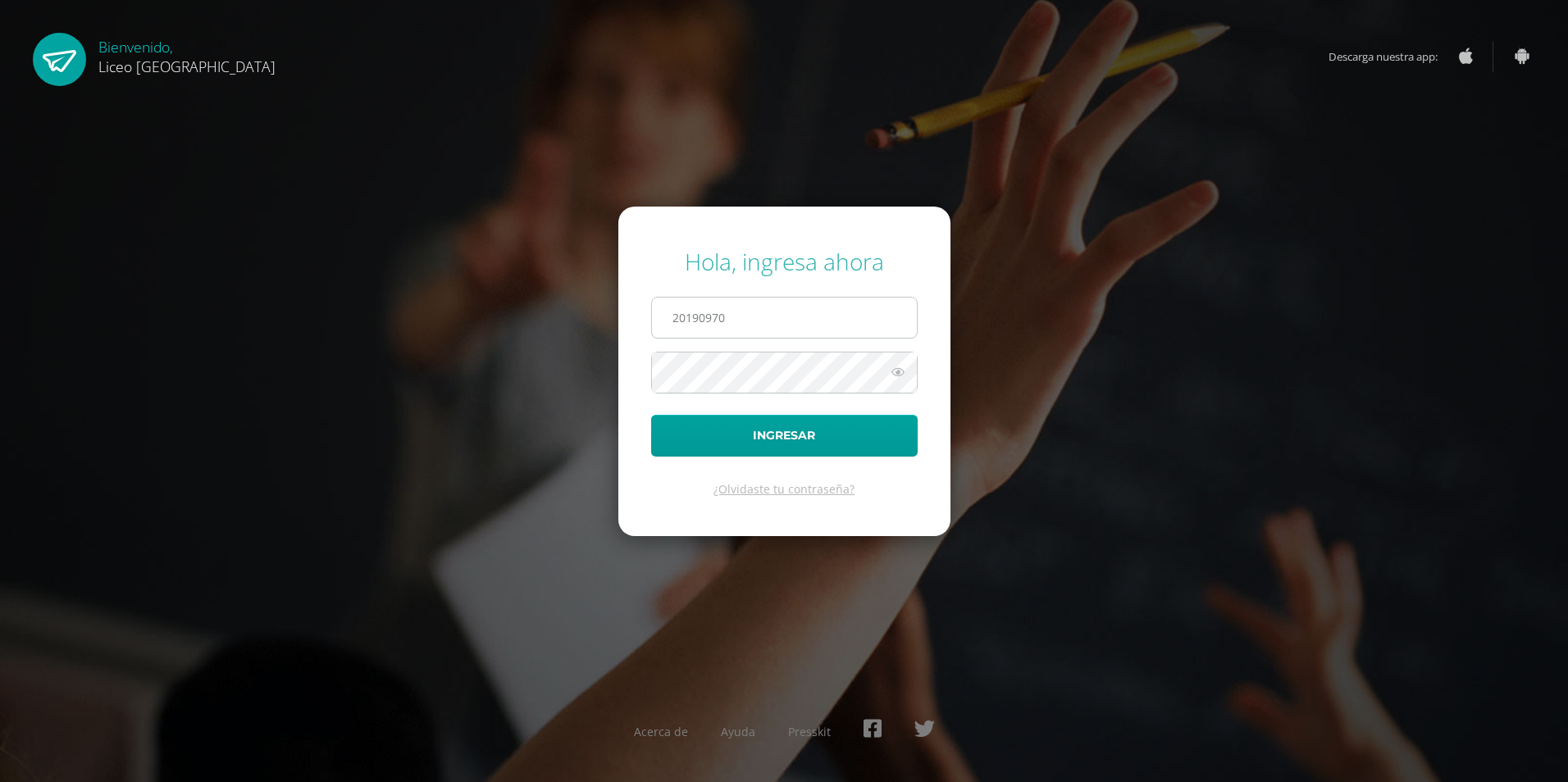
click at [769, 320] on input "20190970" at bounding box center [784, 318] width 265 height 40
type input "20190638"
click at [778, 442] on button "Ingresar" at bounding box center [784, 436] width 267 height 42
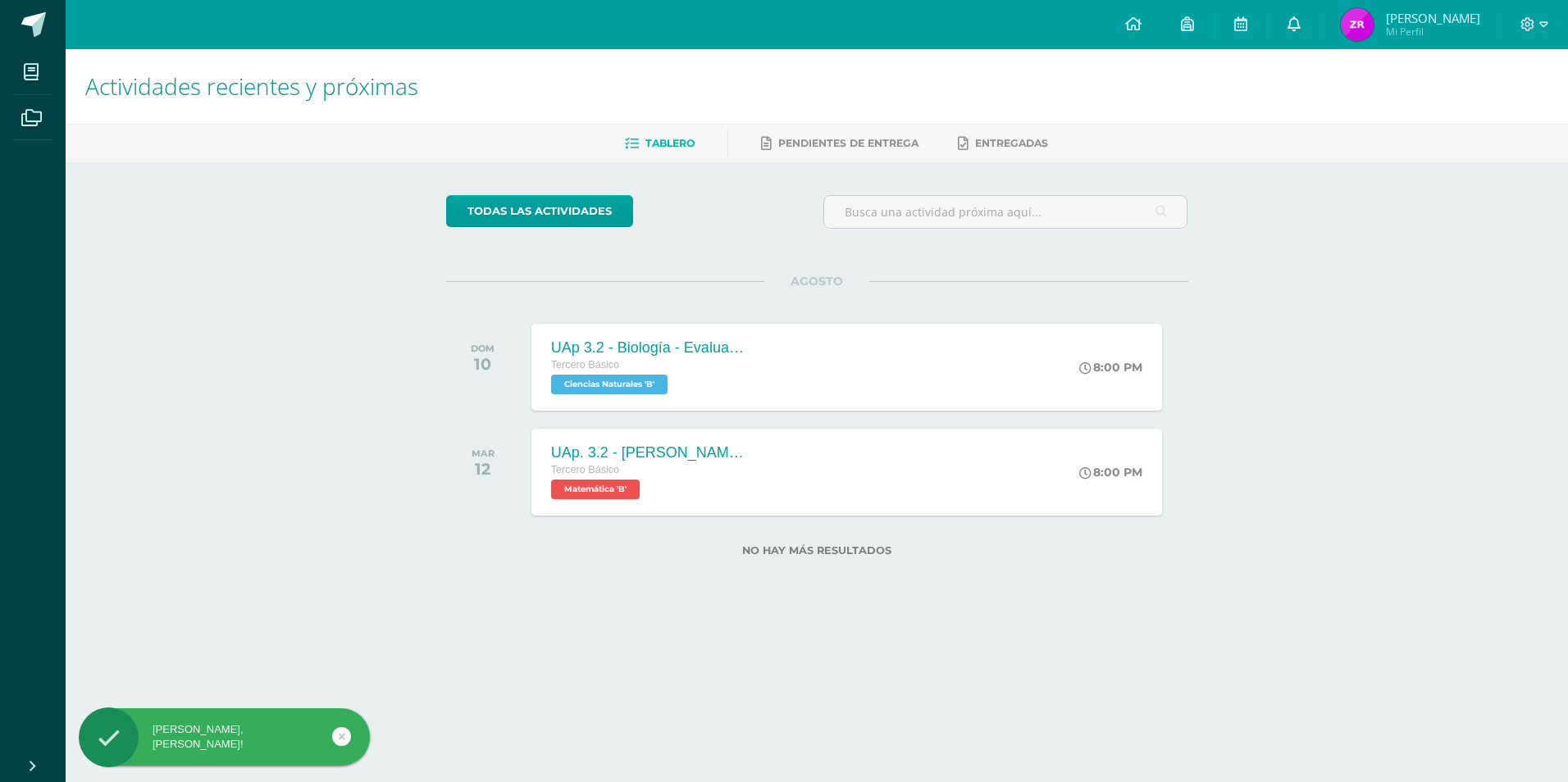
click at [1294, 28] on icon at bounding box center [1295, 24] width 13 height 15
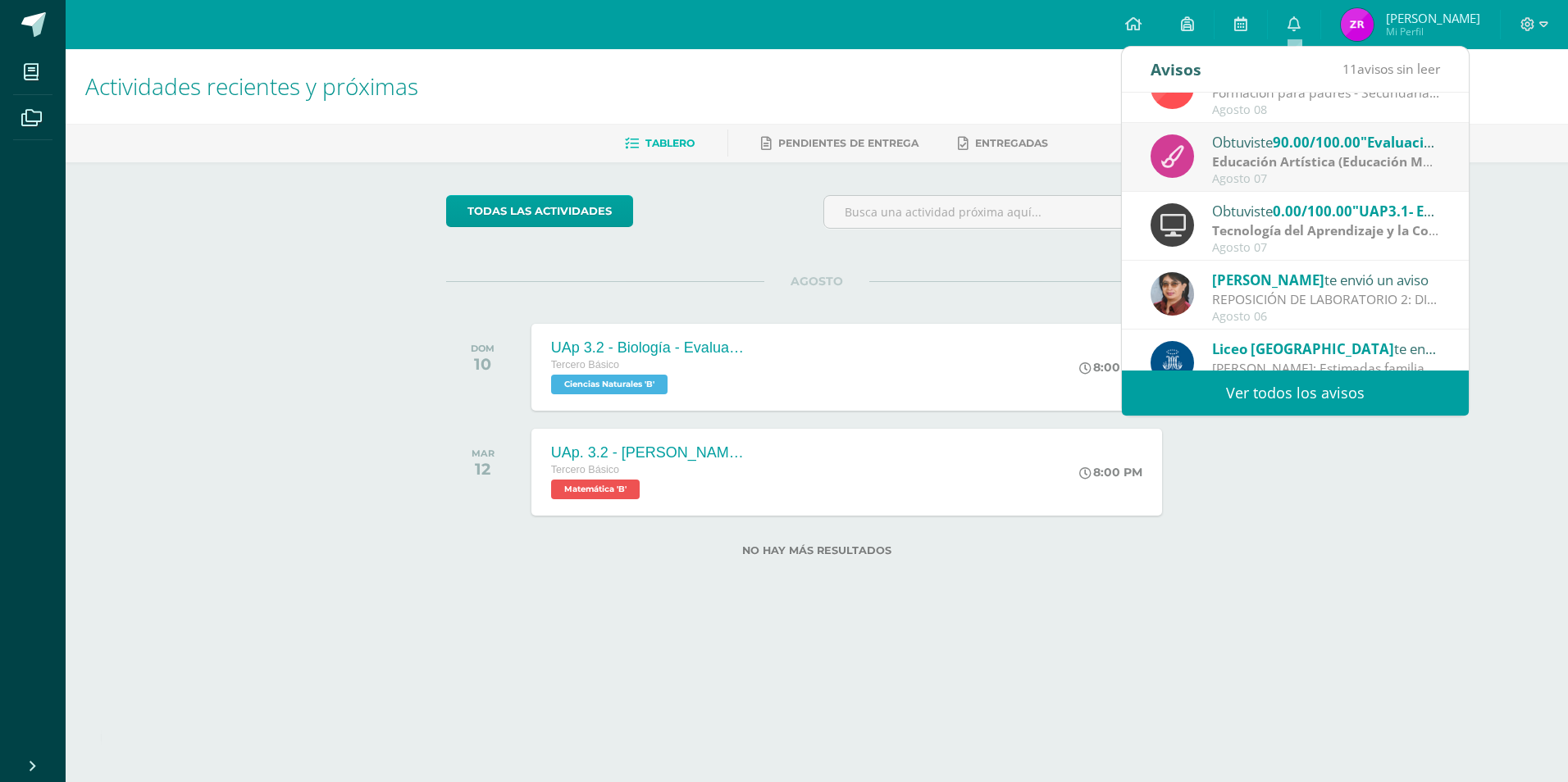
scroll to position [246, 0]
click at [1346, 228] on strong "Tecnología del Aprendizaje y la Comunicación" at bounding box center [1357, 230] width 291 height 18
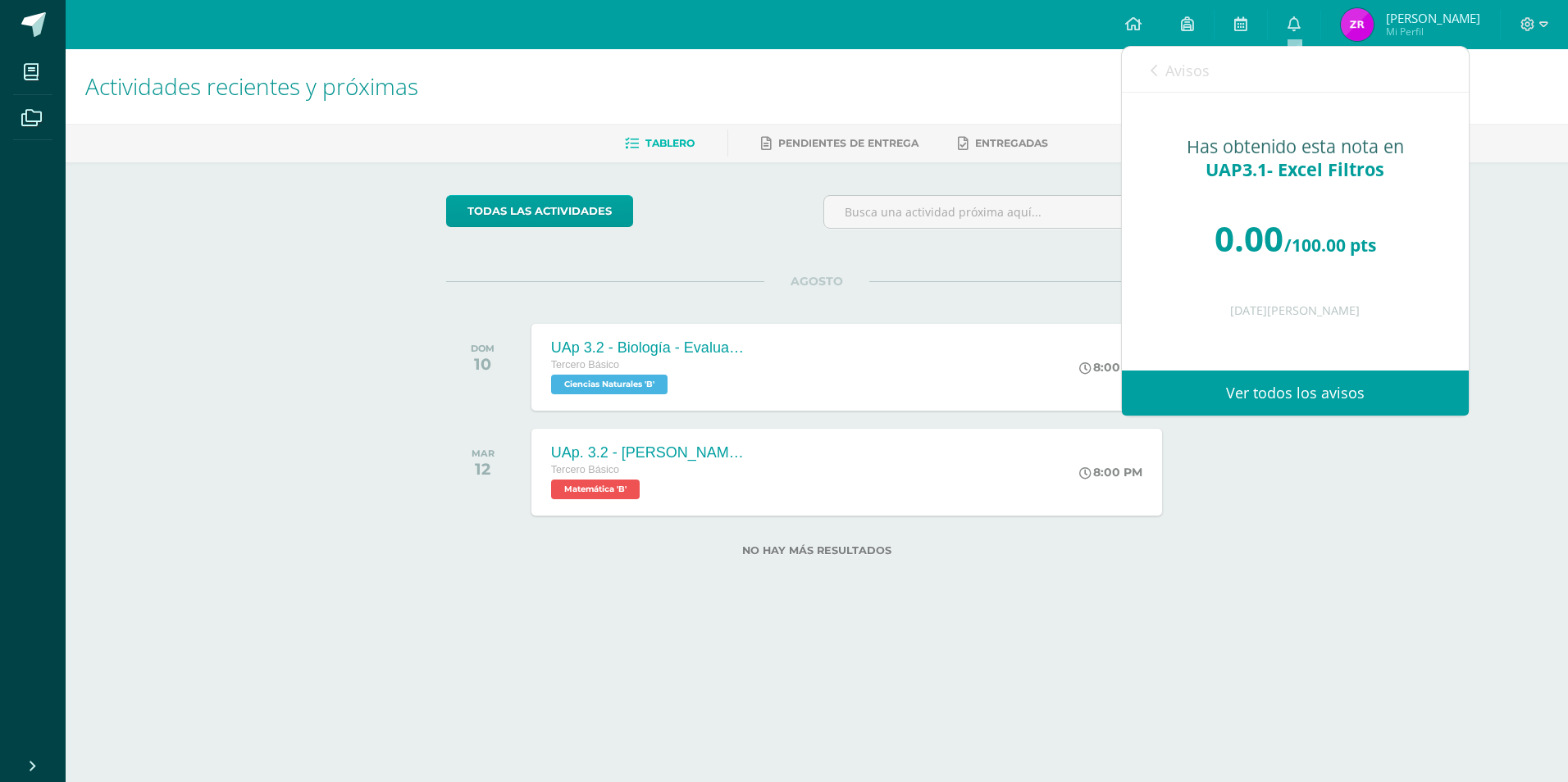
click at [1413, 536] on div "Actividades recientes y próximas Tablero Pendientes de entrega Entregadas todas…" at bounding box center [817, 329] width 1503 height 560
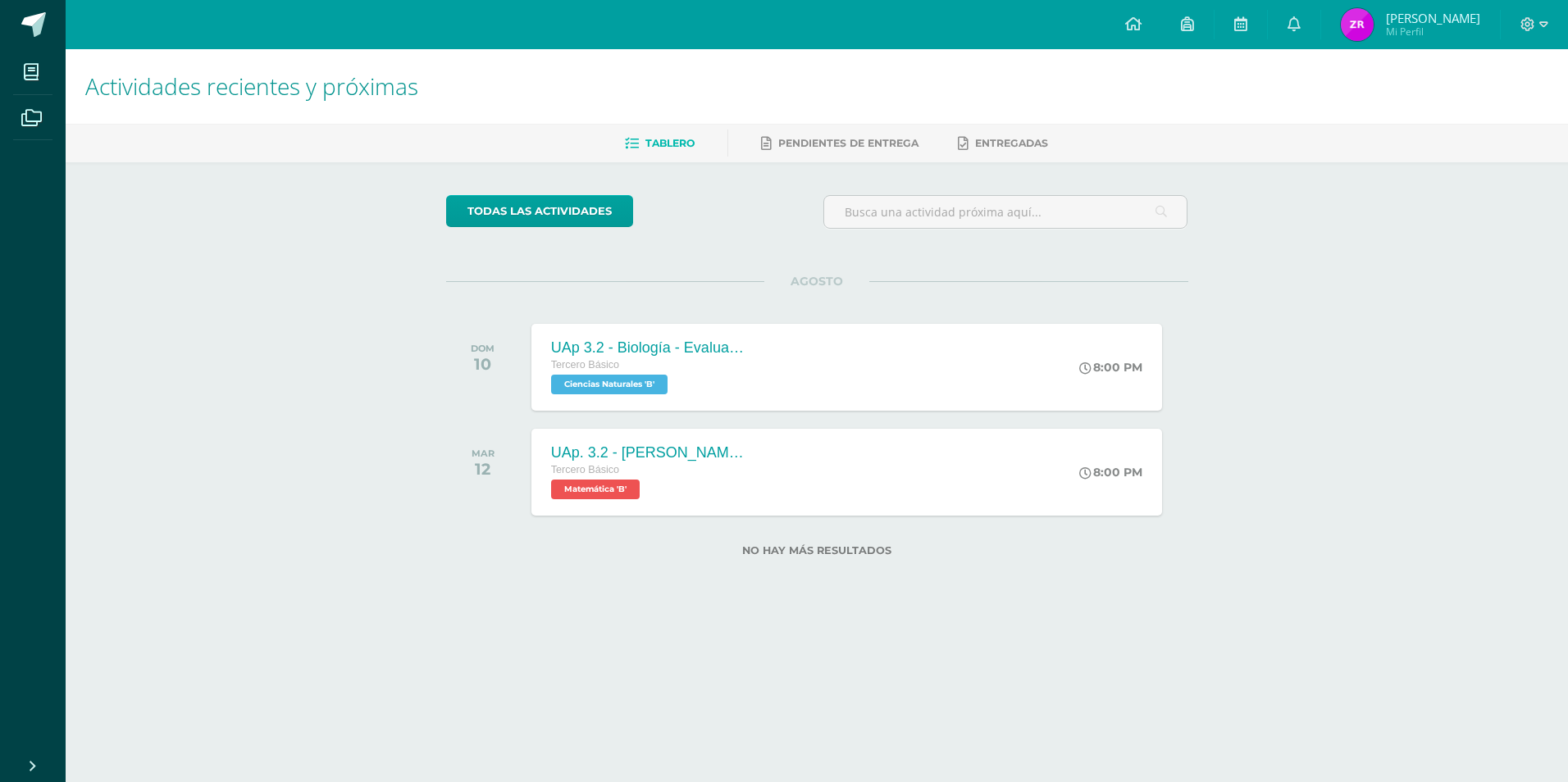
click at [1416, 32] on span "Mi Perfil" at bounding box center [1433, 31] width 94 height 14
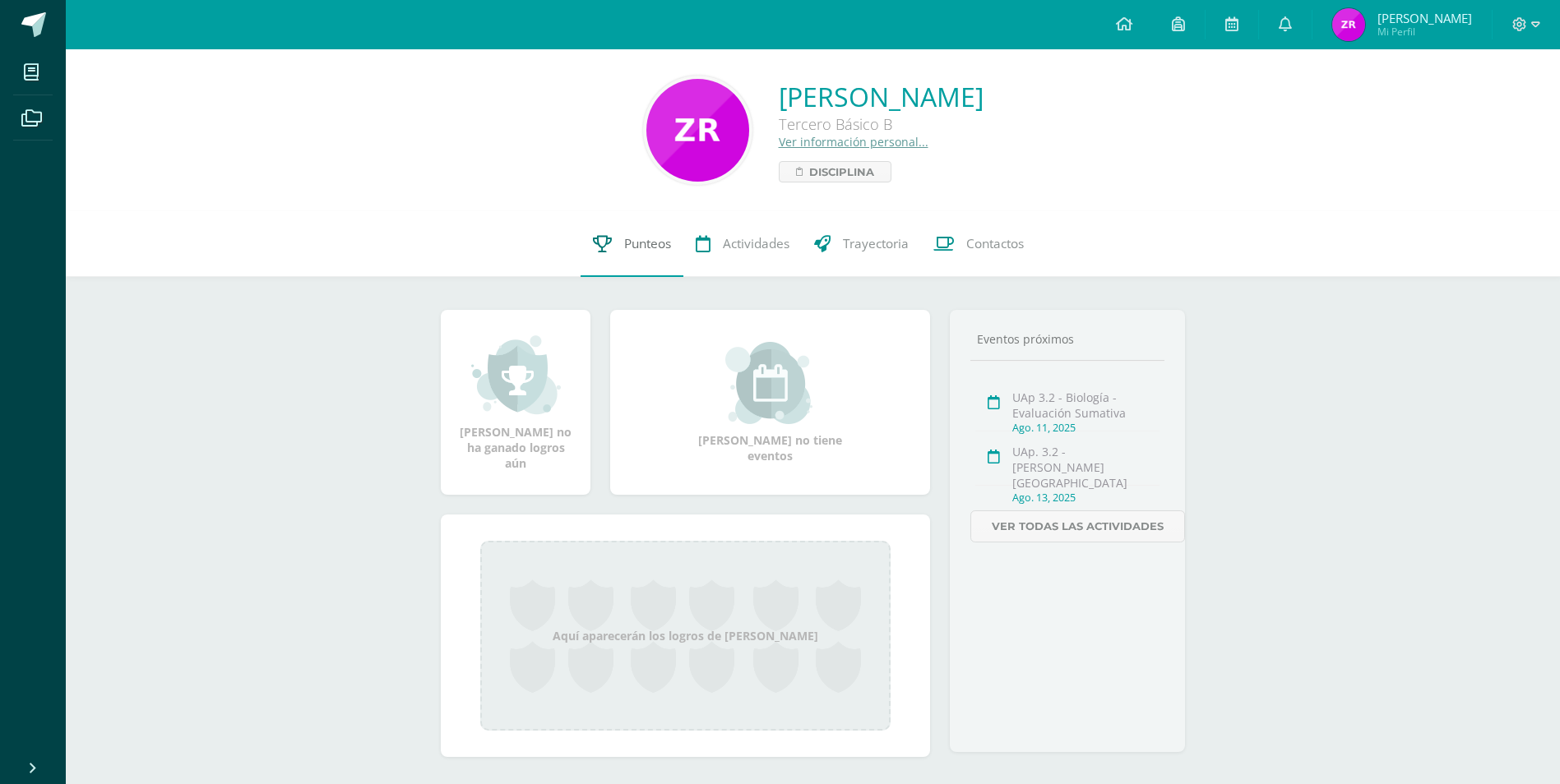
click at [636, 251] on span "Punteos" at bounding box center [647, 244] width 47 height 17
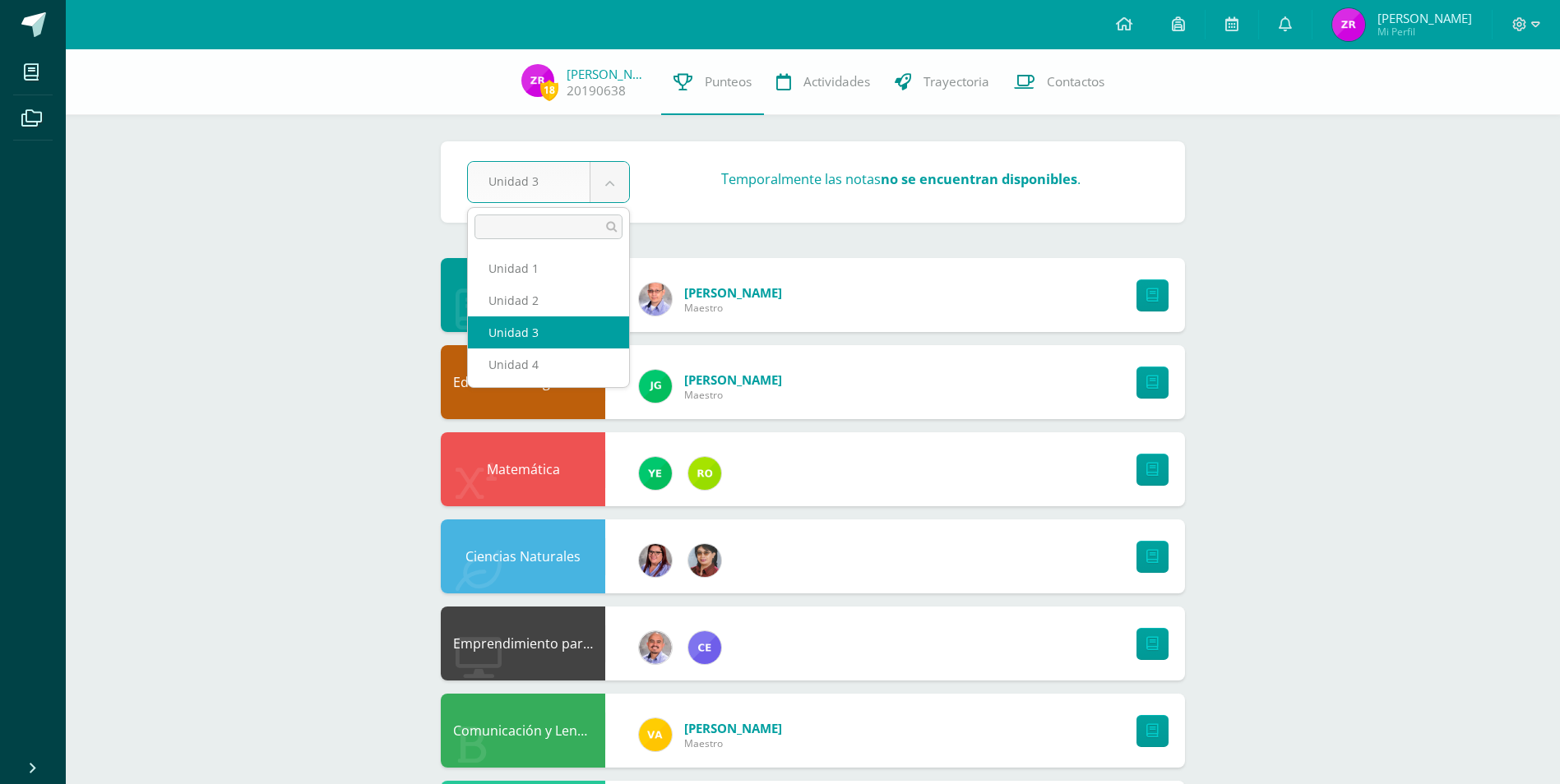
click at [624, 186] on body "Mis cursos Archivos Cerrar panel Ciencias Naturales Tercero Básico "B" Ciencias…" at bounding box center [780, 792] width 1560 height 1585
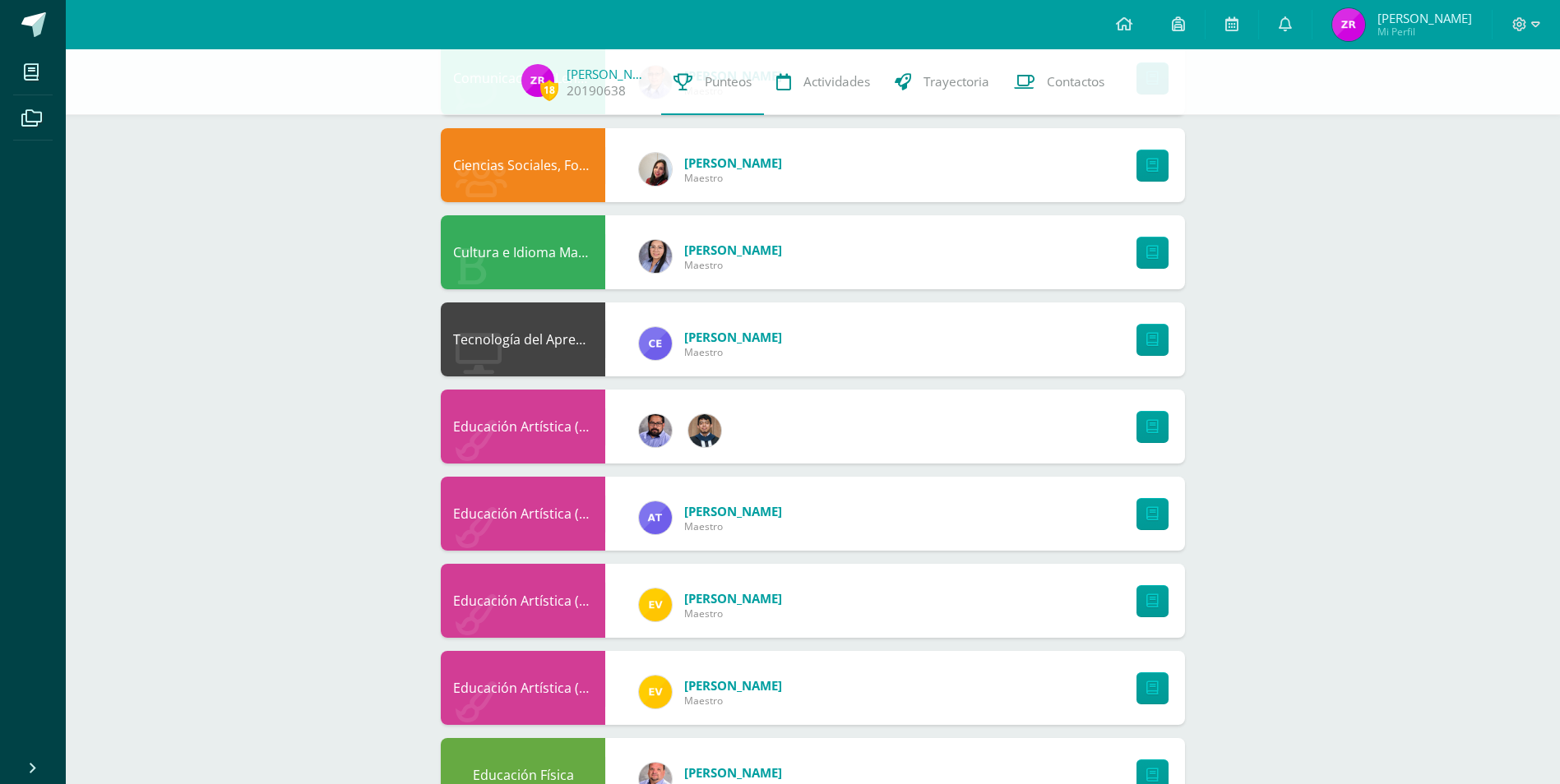
scroll to position [801, 0]
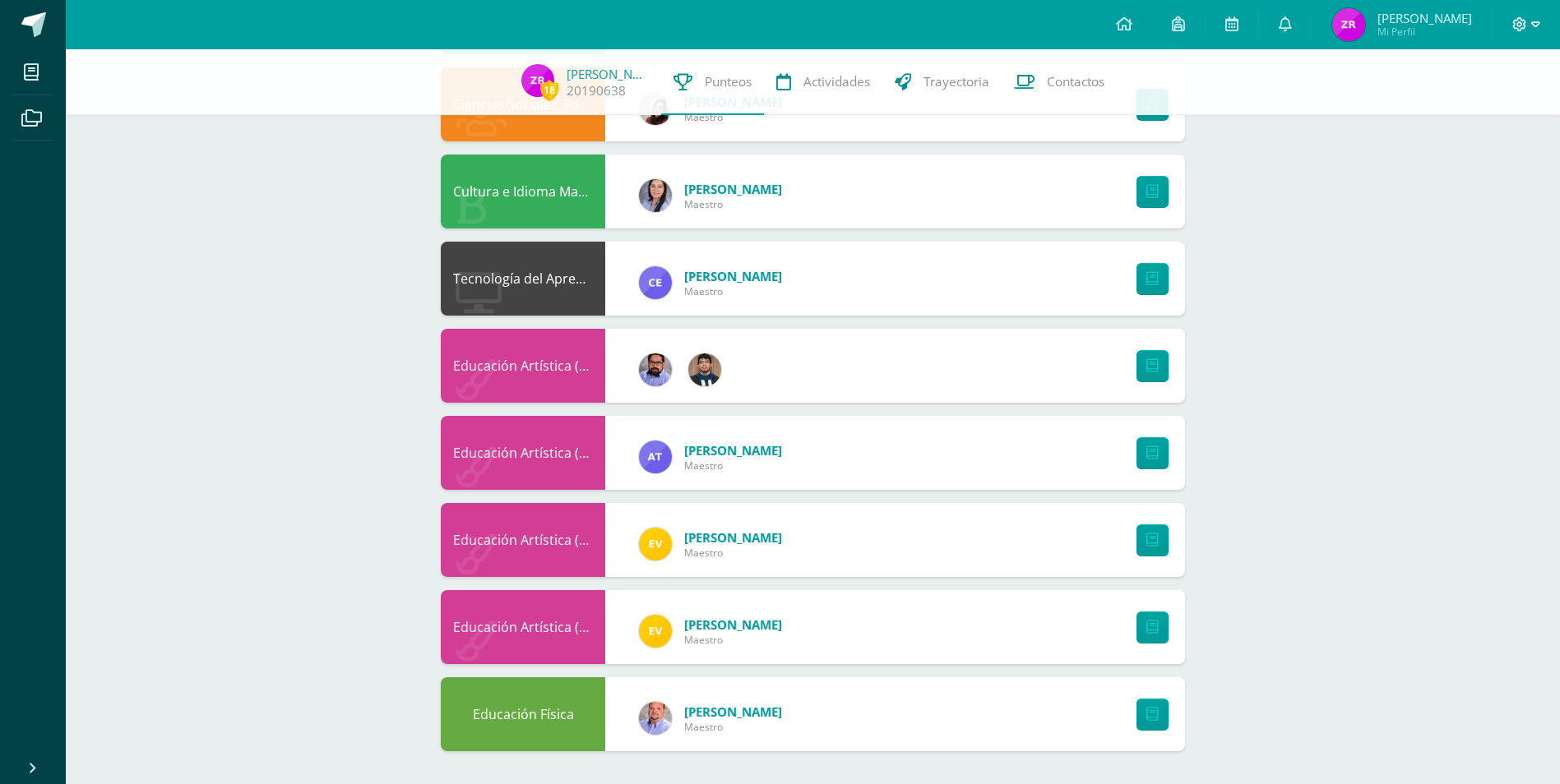
click at [1533, 21] on icon at bounding box center [1536, 25] width 9 height 15
click at [1509, 118] on span "Cerrar sesión" at bounding box center [1484, 112] width 74 height 16
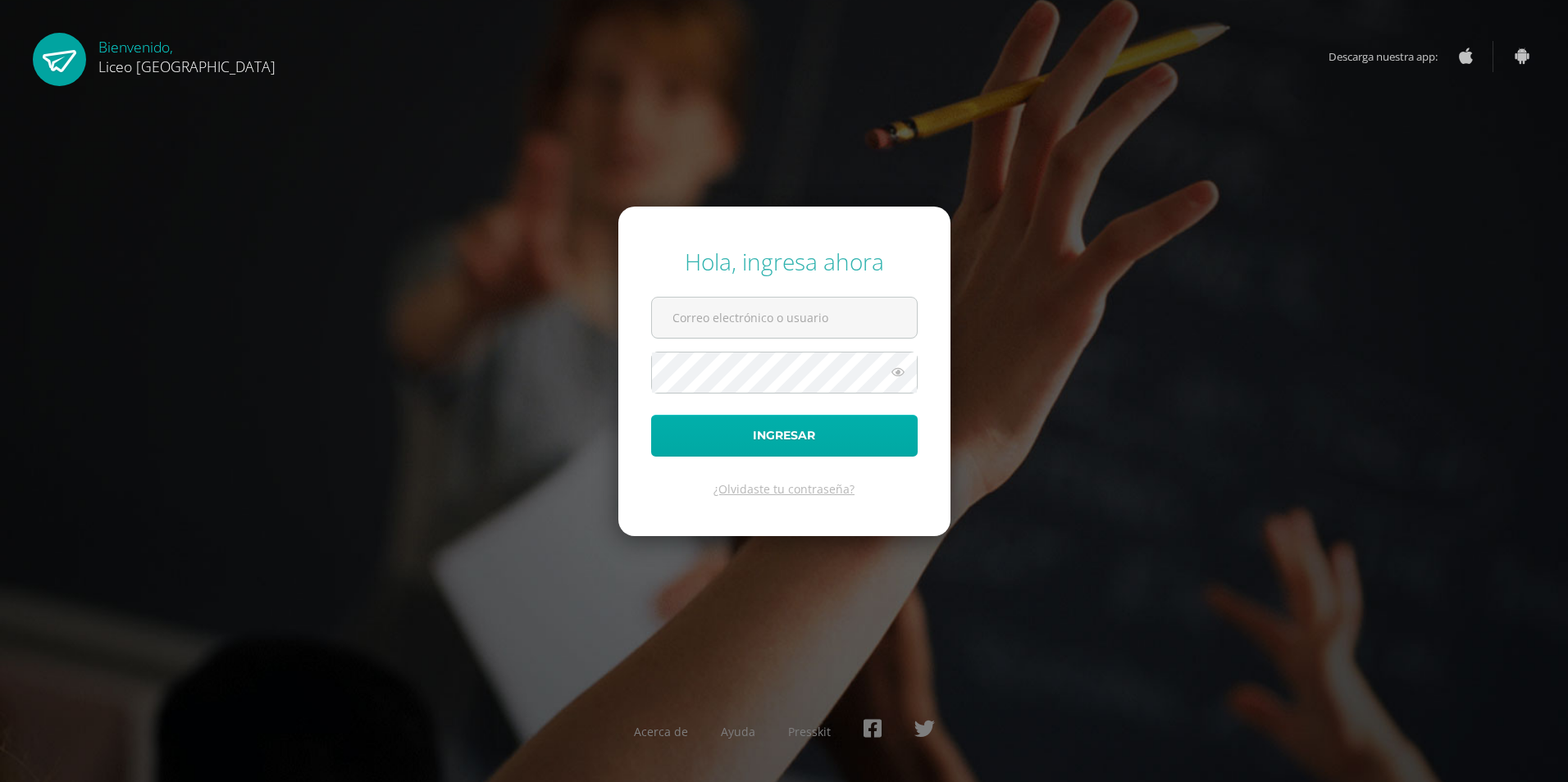
type input "20190638"
click at [829, 445] on button "Ingresar" at bounding box center [784, 436] width 267 height 42
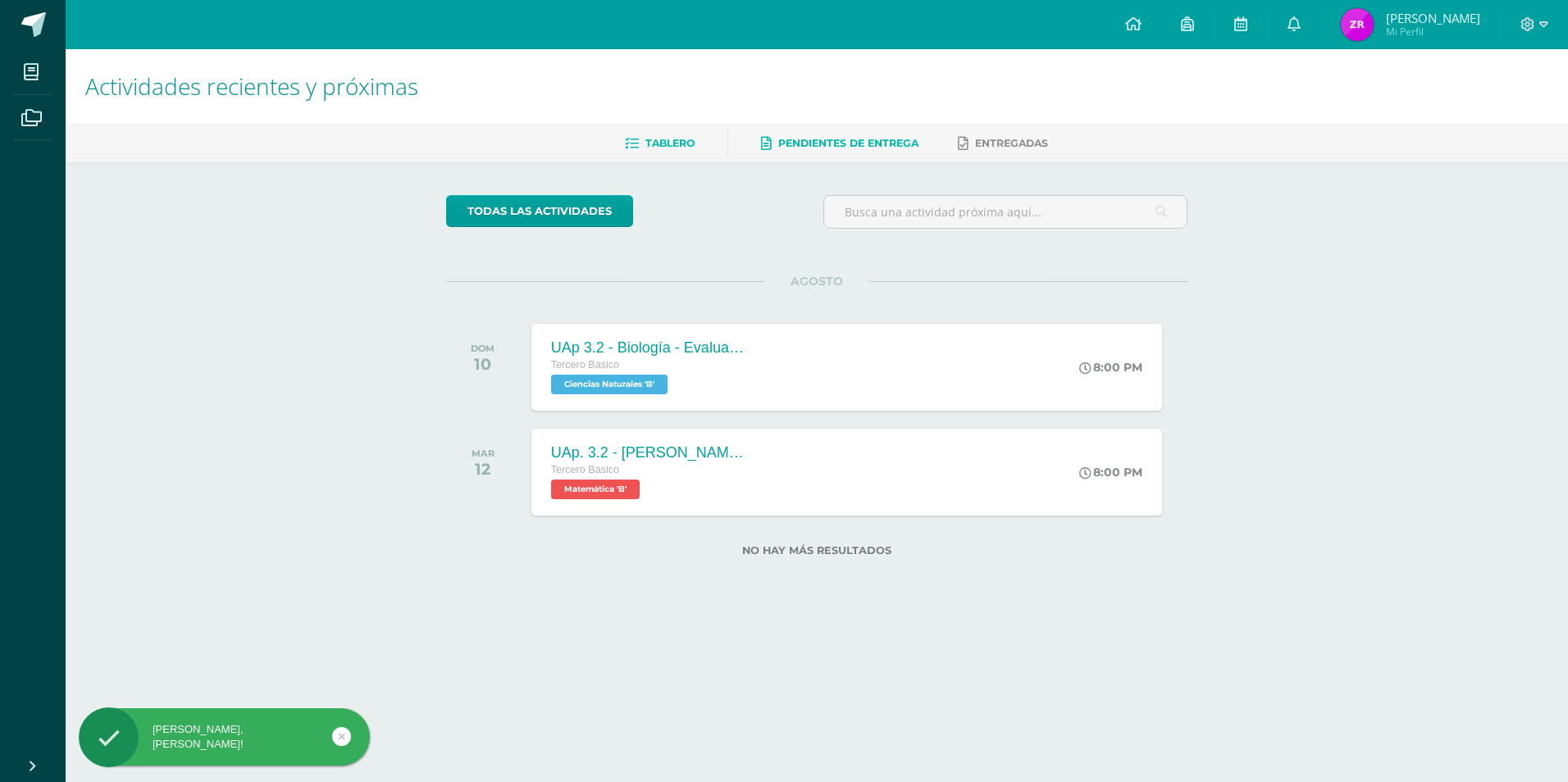
click at [842, 142] on span "Pendientes de entrega" at bounding box center [848, 142] width 140 height 12
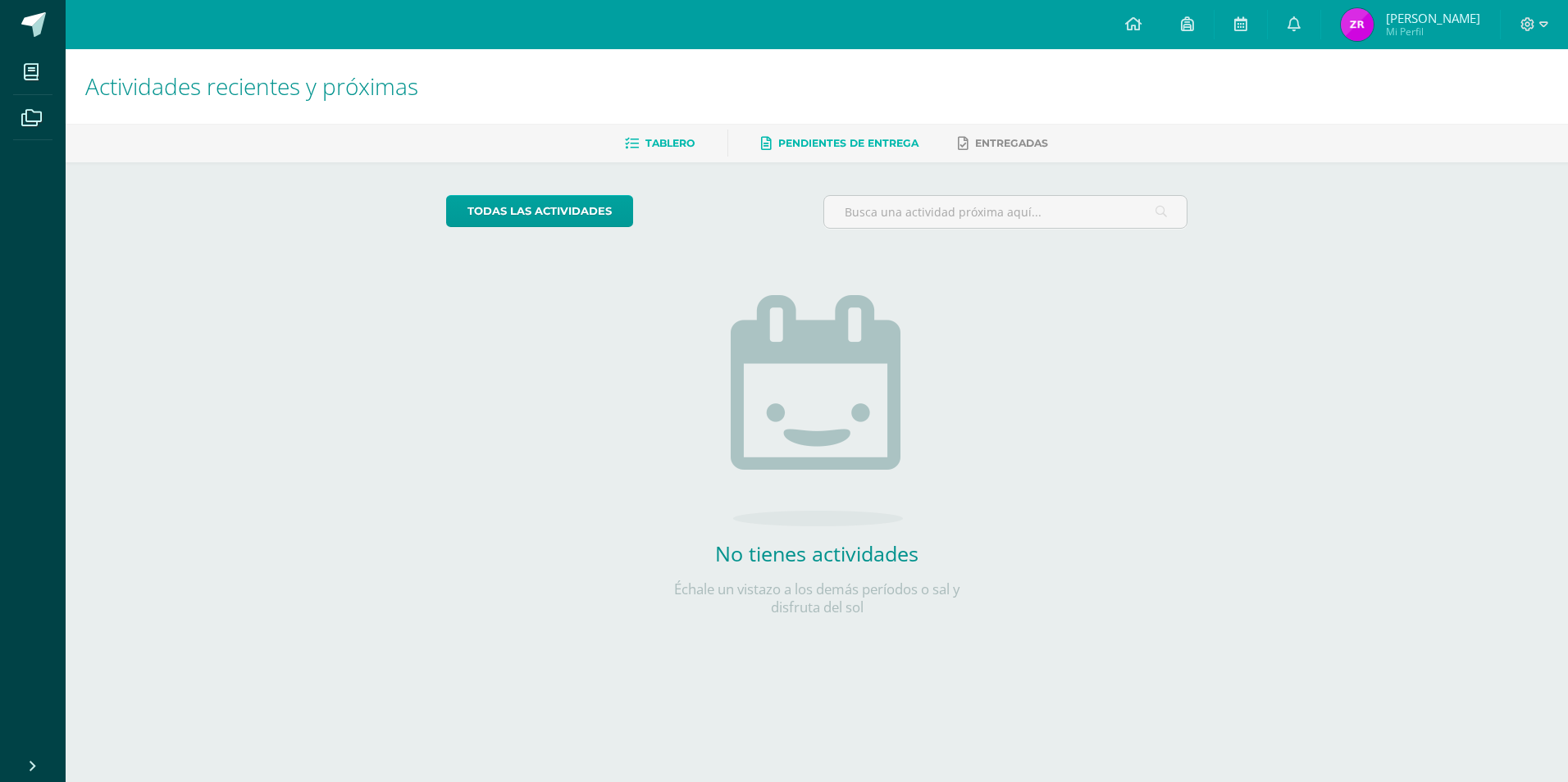
click at [674, 141] on span "Tablero" at bounding box center [670, 142] width 50 height 12
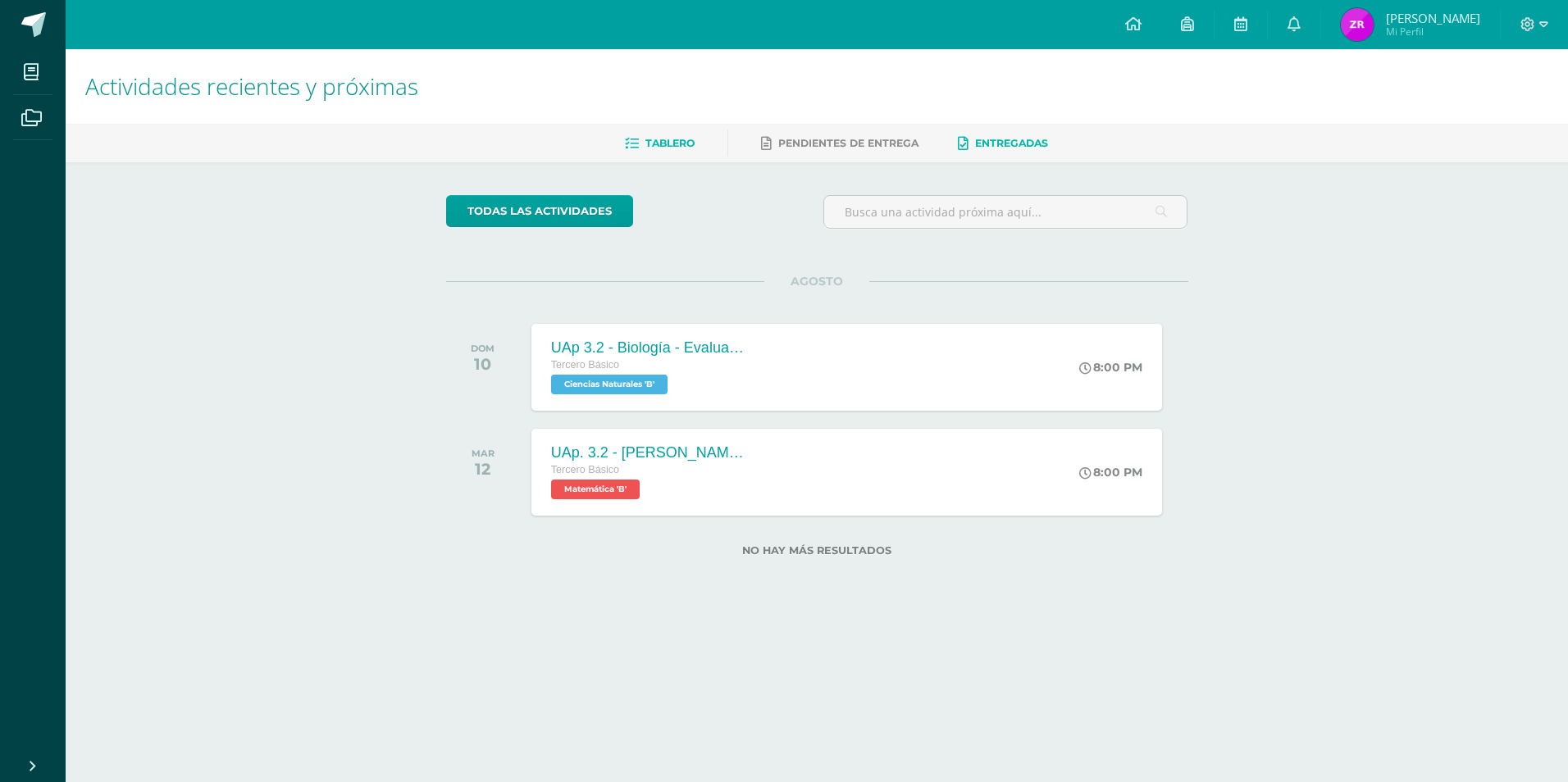
click at [1008, 139] on span "Entregadas" at bounding box center [1012, 142] width 73 height 12
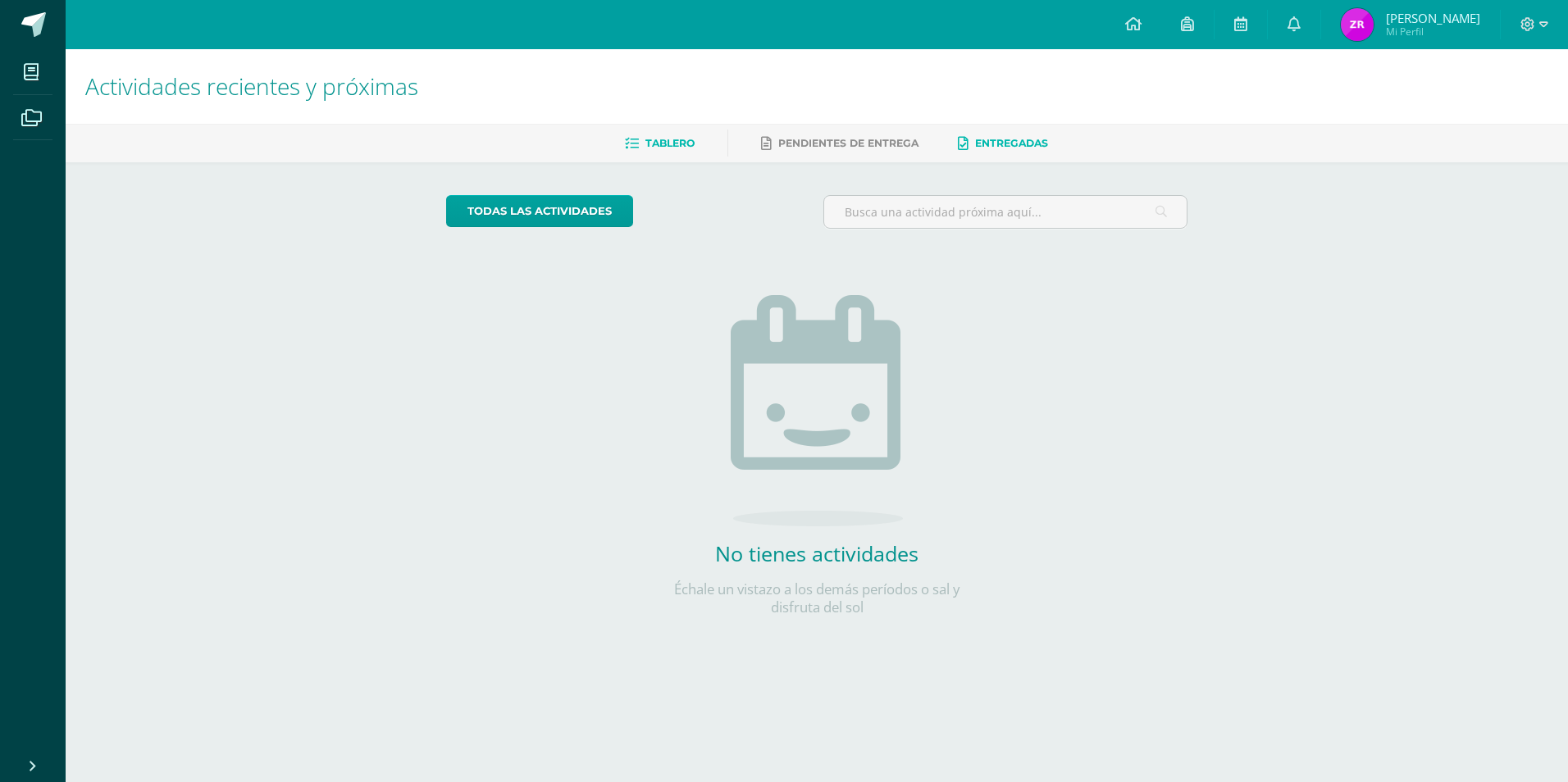
click at [660, 138] on span "Tablero" at bounding box center [670, 142] width 50 height 12
click at [829, 140] on span "Pendientes de entrega" at bounding box center [848, 142] width 140 height 12
click at [1294, 25] on icon at bounding box center [1295, 24] width 13 height 15
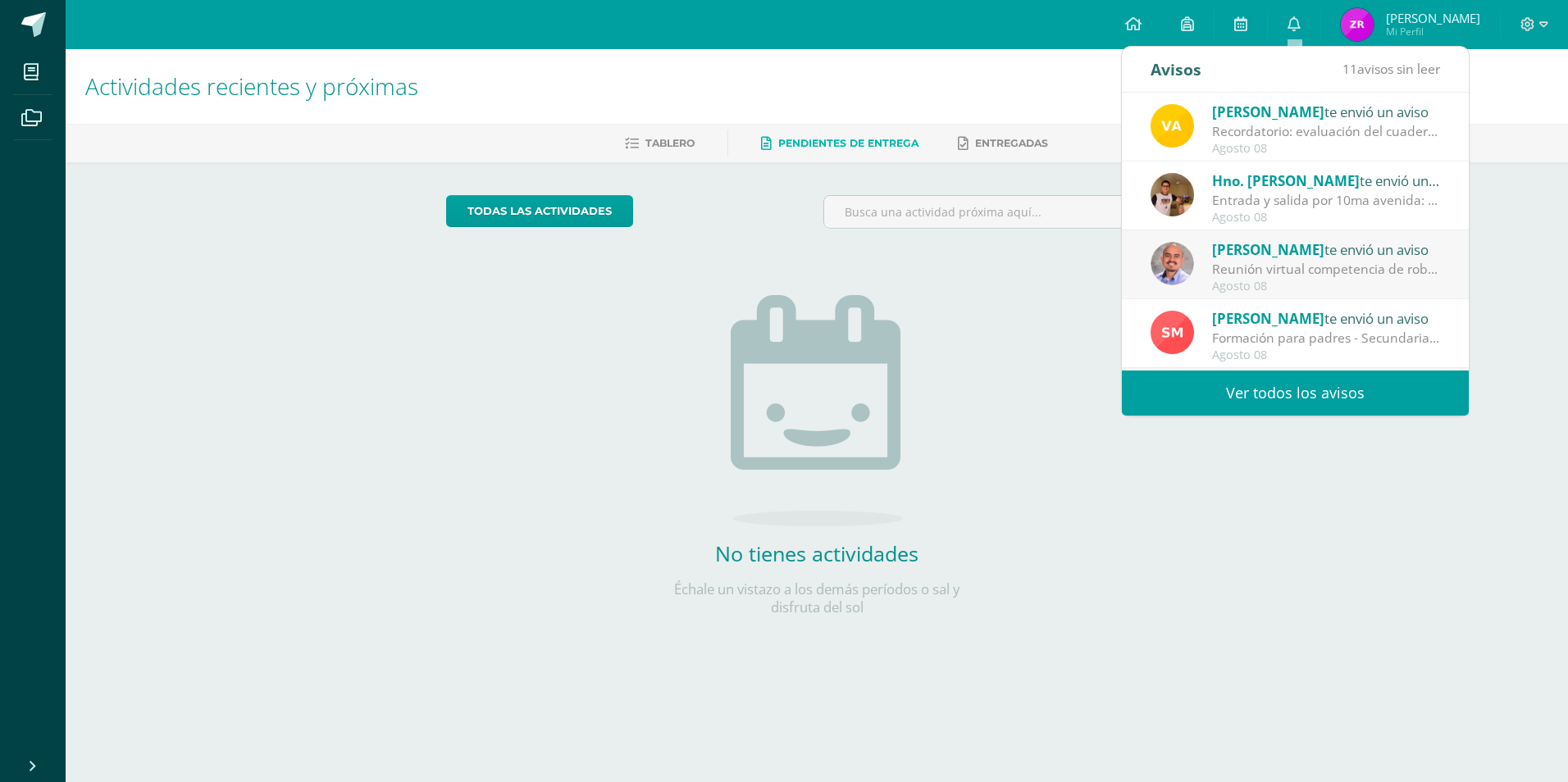
click at [1364, 131] on div "Recordatorio: evaluación del cuaderno (tercera unidad): Buenas tardes, estimado…" at bounding box center [1326, 131] width 228 height 19
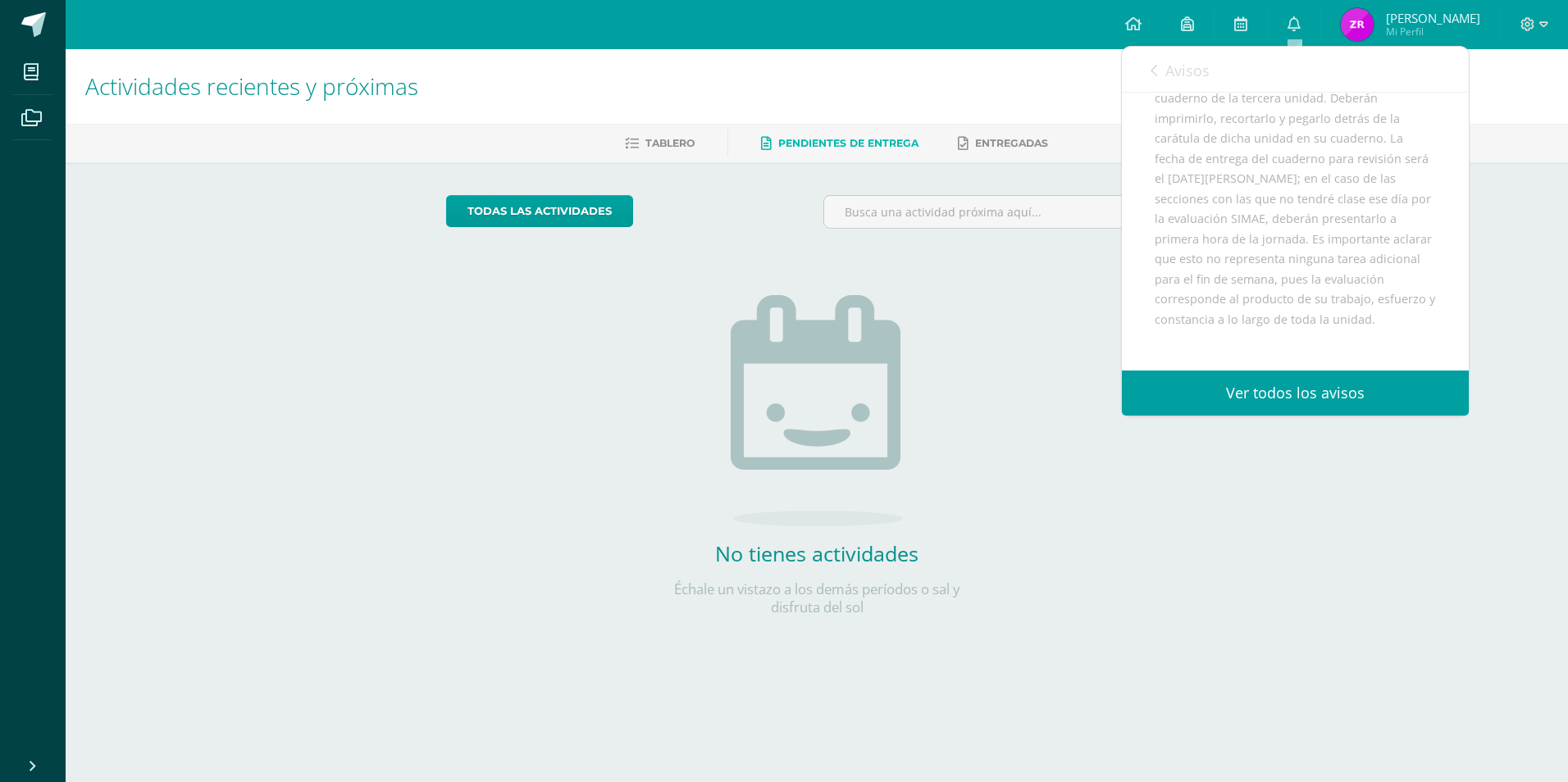
scroll to position [402, 0]
click at [1360, 382] on link "Ver todos los avisos" at bounding box center [1296, 392] width 347 height 45
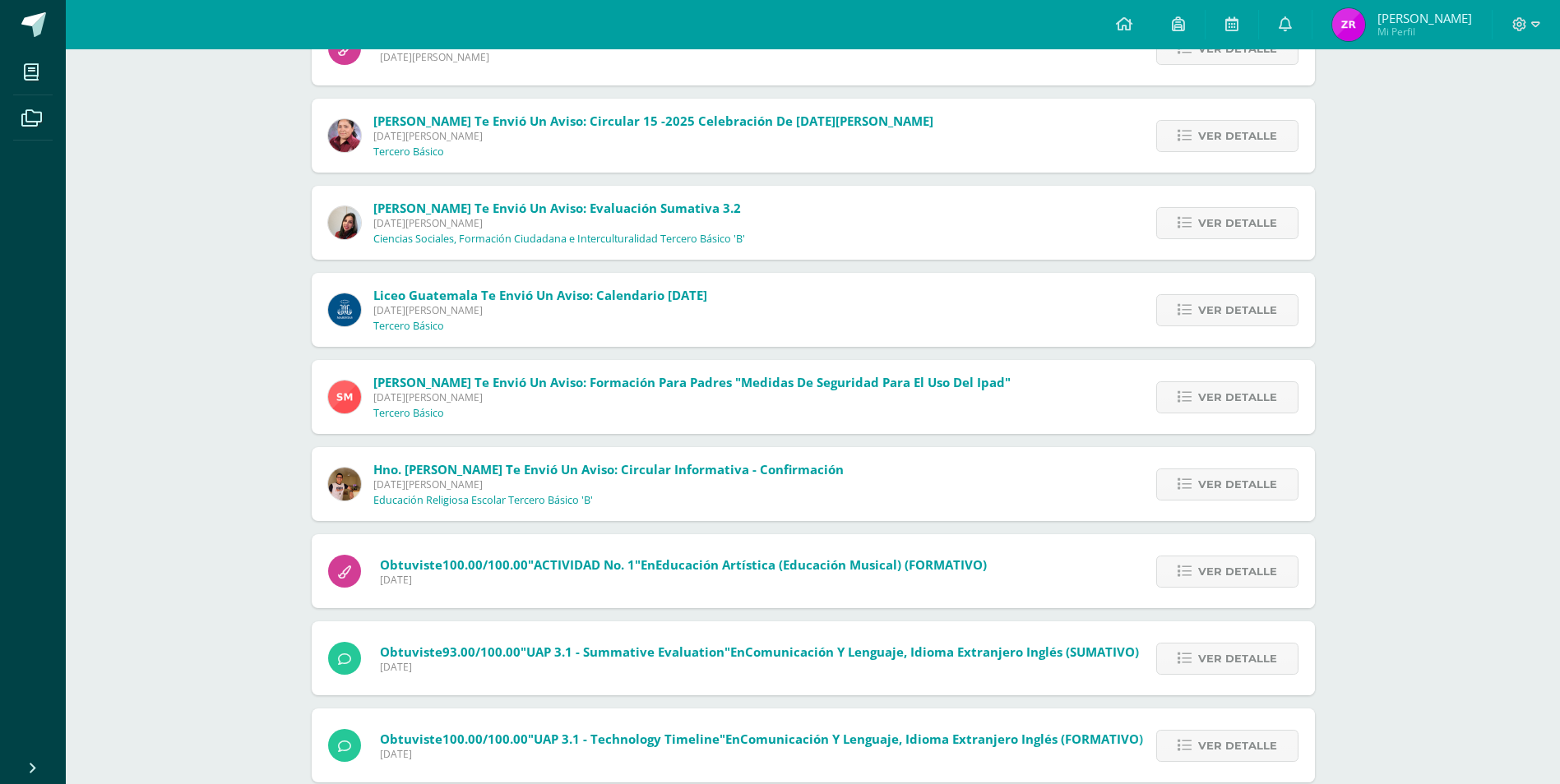
scroll to position [411, 0]
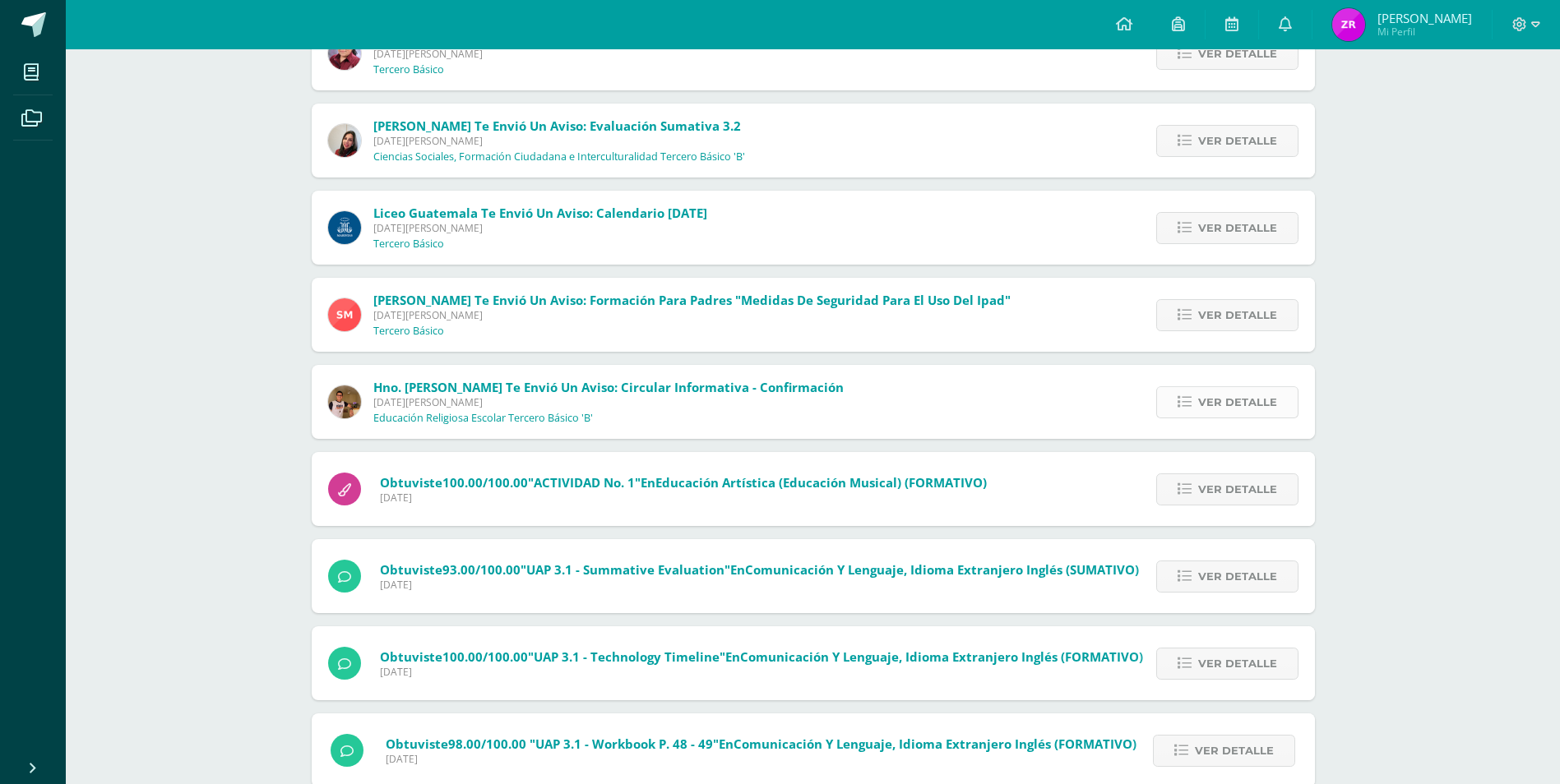
click at [1276, 408] on span "Ver detalle" at bounding box center [1237, 402] width 79 height 30
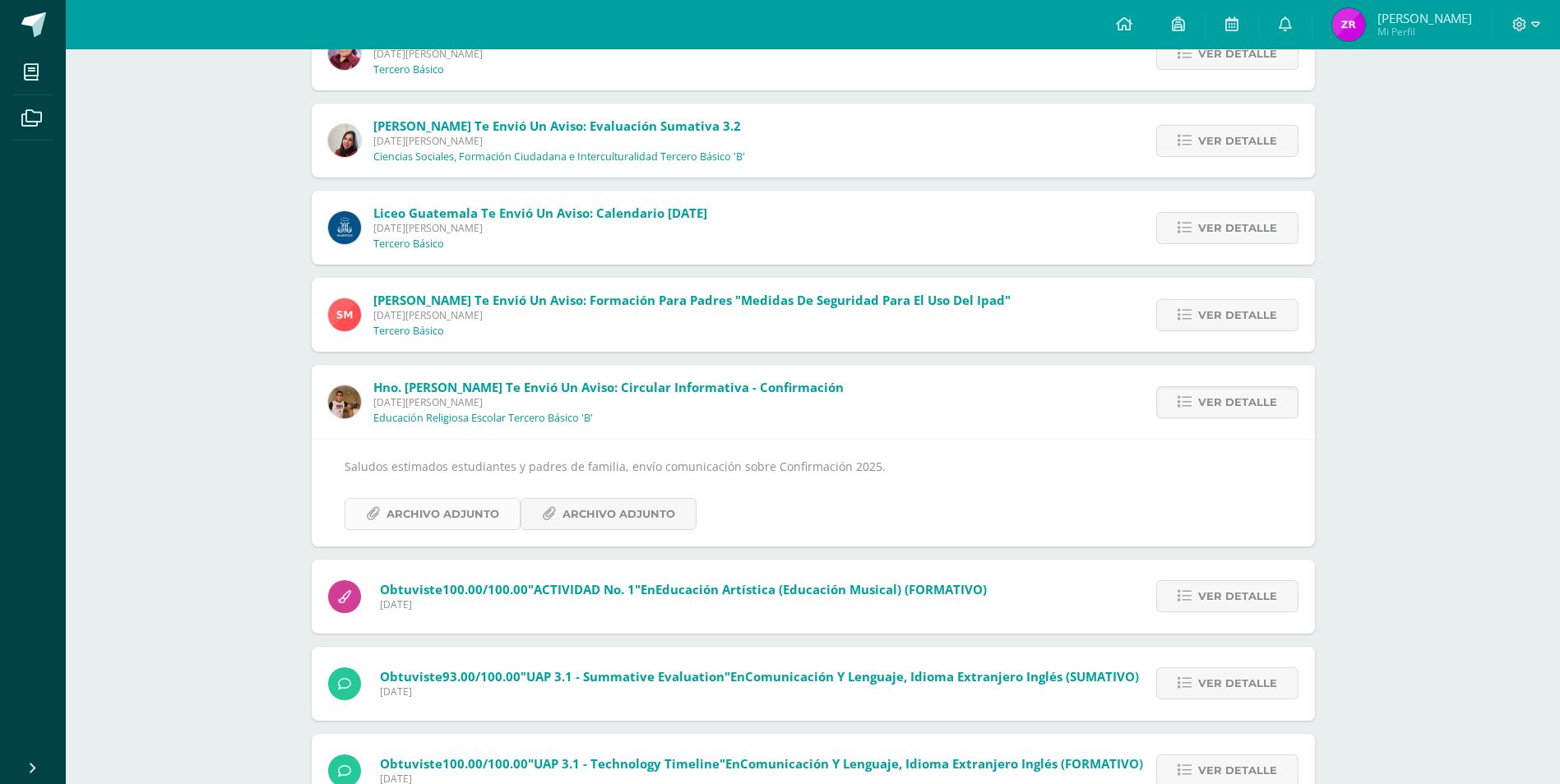
click at [427, 515] on span "Archivo Adjunto" at bounding box center [442, 514] width 113 height 30
click at [647, 521] on span "Archivo Adjunto" at bounding box center [619, 514] width 113 height 30
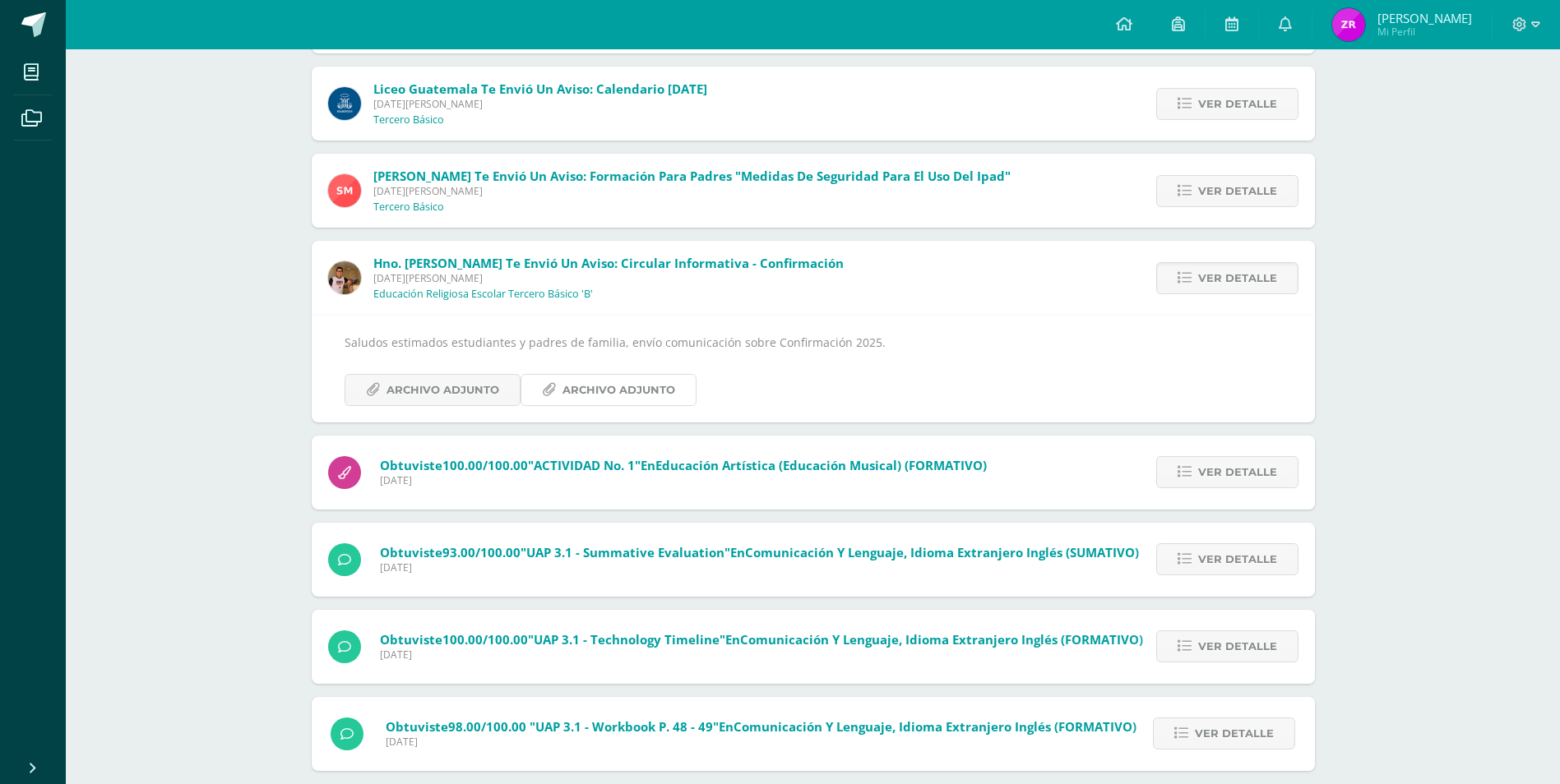
scroll to position [555, 0]
